Goal: Transaction & Acquisition: Book appointment/travel/reservation

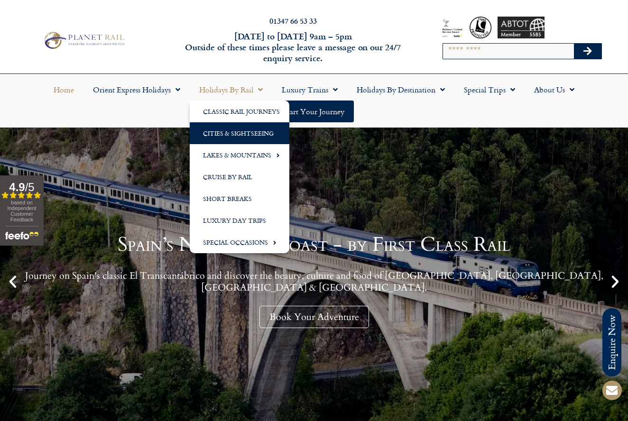
click at [225, 135] on link "Cities & Sightseeing" at bounding box center [240, 133] width 100 height 22
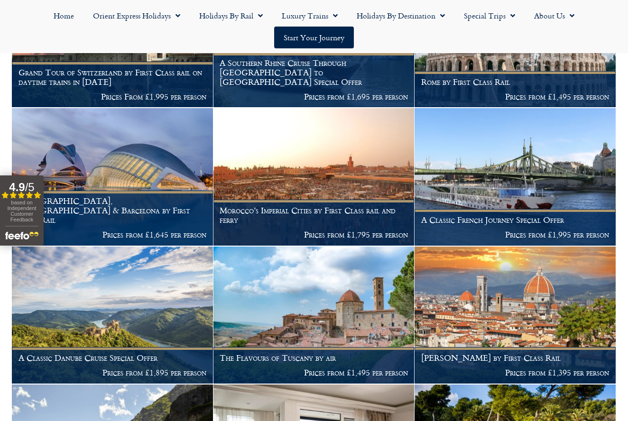
scroll to position [932, 0]
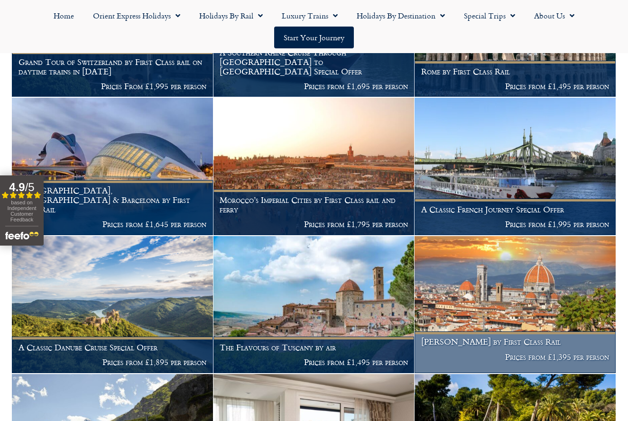
click at [483, 337] on h1 "[PERSON_NAME] by First Class Rail" at bounding box center [515, 341] width 188 height 9
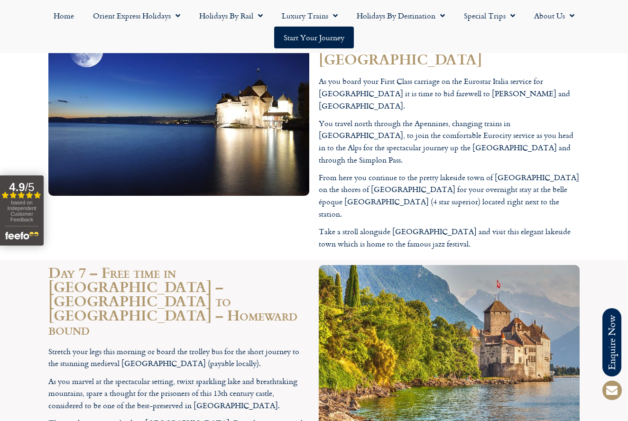
scroll to position [2114, 0]
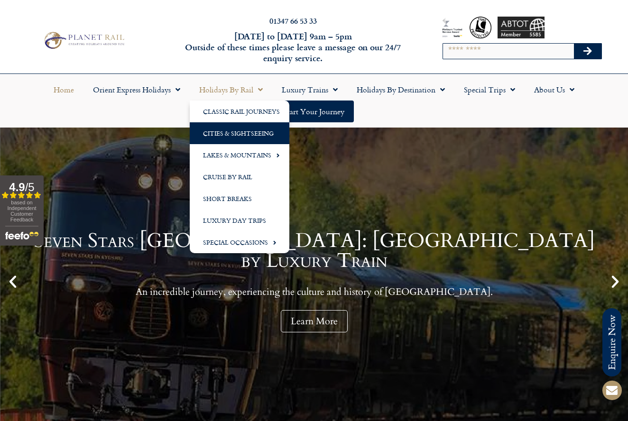
click at [227, 134] on link "Cities & Sightseeing" at bounding box center [240, 133] width 100 height 22
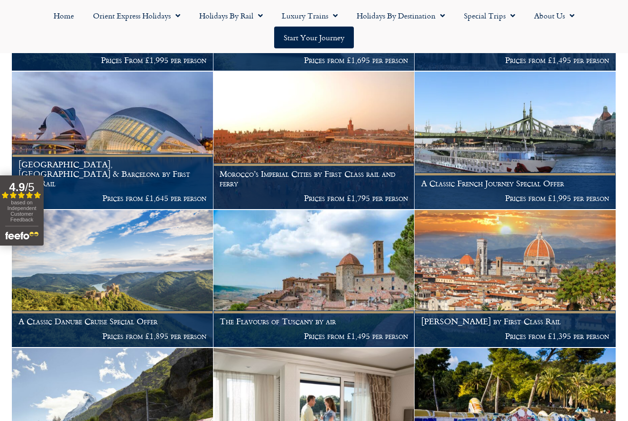
scroll to position [966, 0]
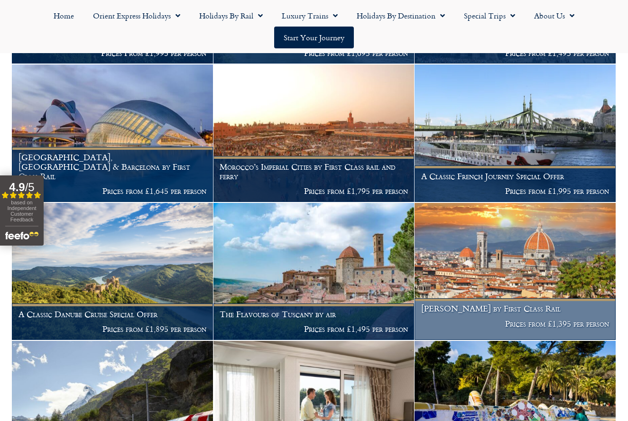
click at [472, 304] on h1 "[PERSON_NAME] by First Class Rail" at bounding box center [515, 308] width 188 height 9
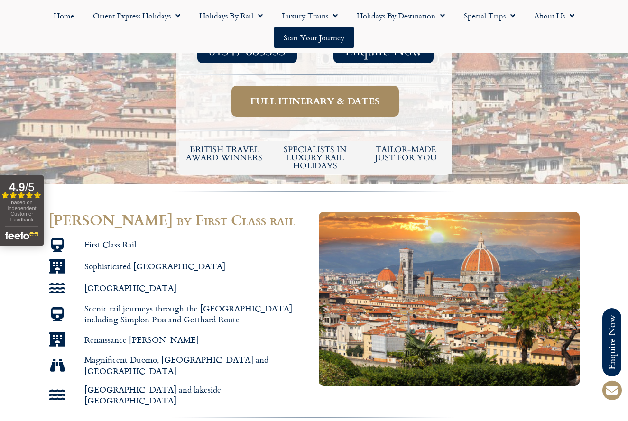
scroll to position [403, 0]
